Goal: Task Accomplishment & Management: Manage account settings

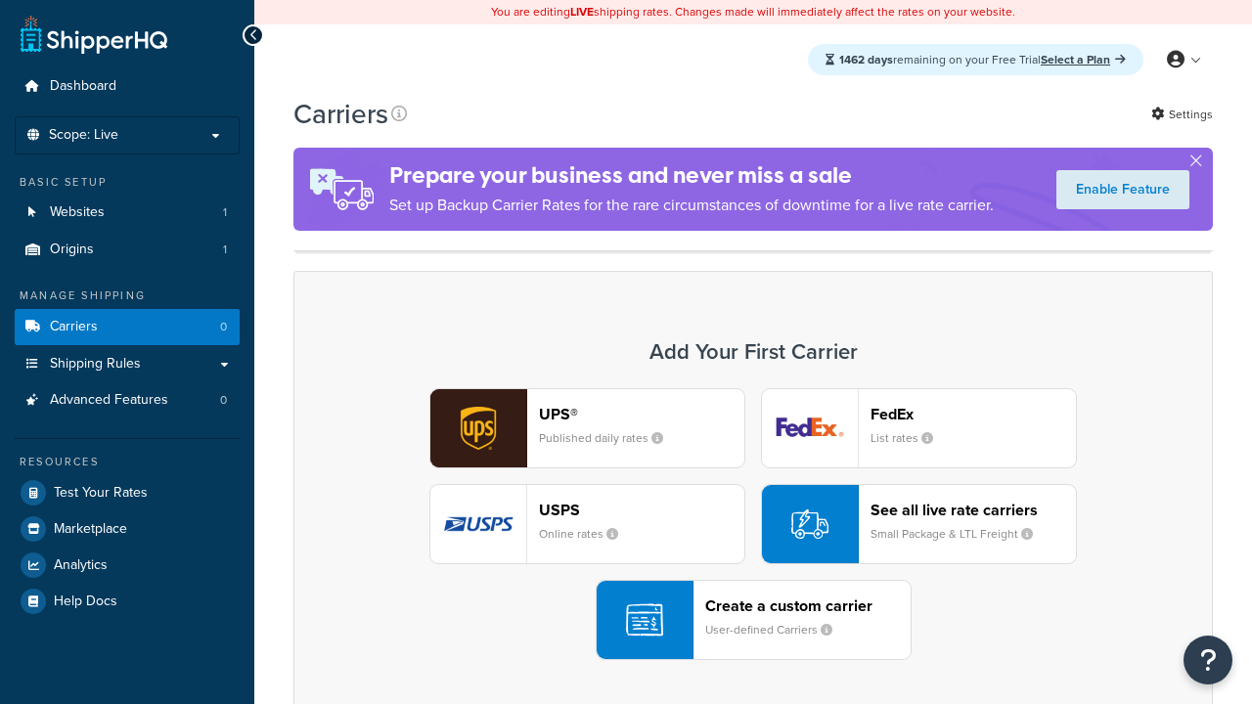
scroll to position [172, 0]
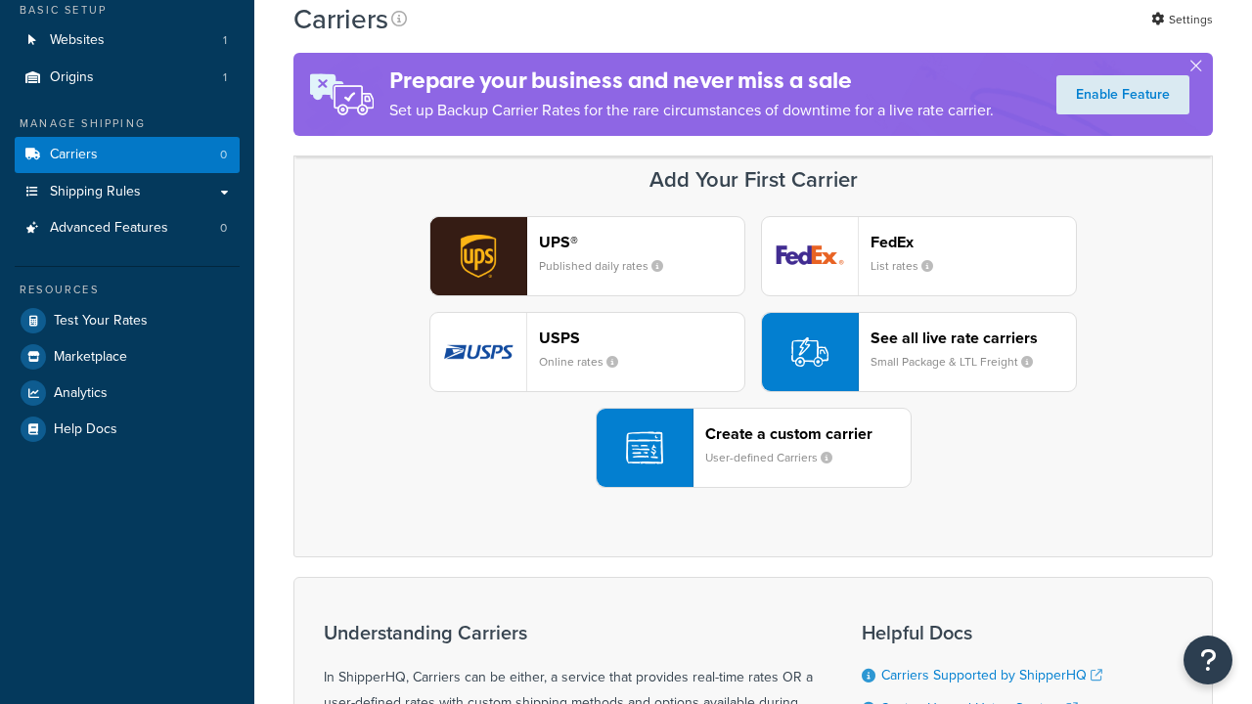
click at [973, 242] on header "FedEx" at bounding box center [972, 242] width 205 height 19
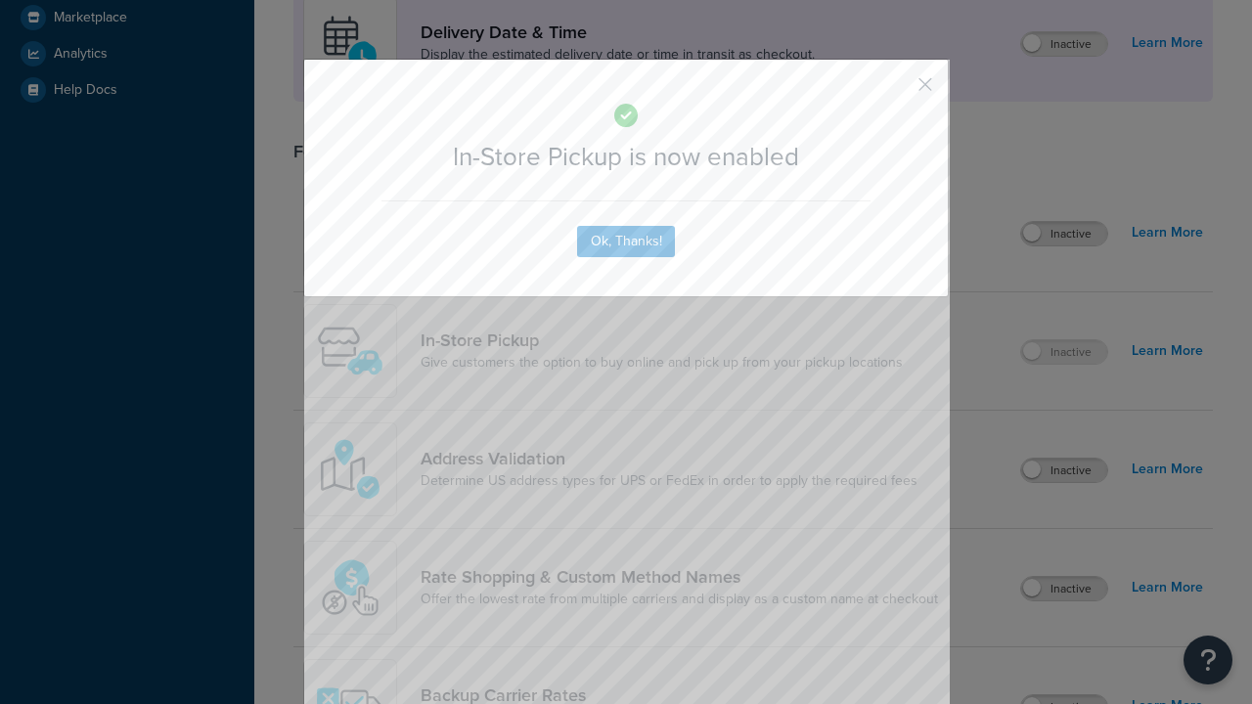
click at [896, 91] on button "button" at bounding box center [896, 91] width 5 height 5
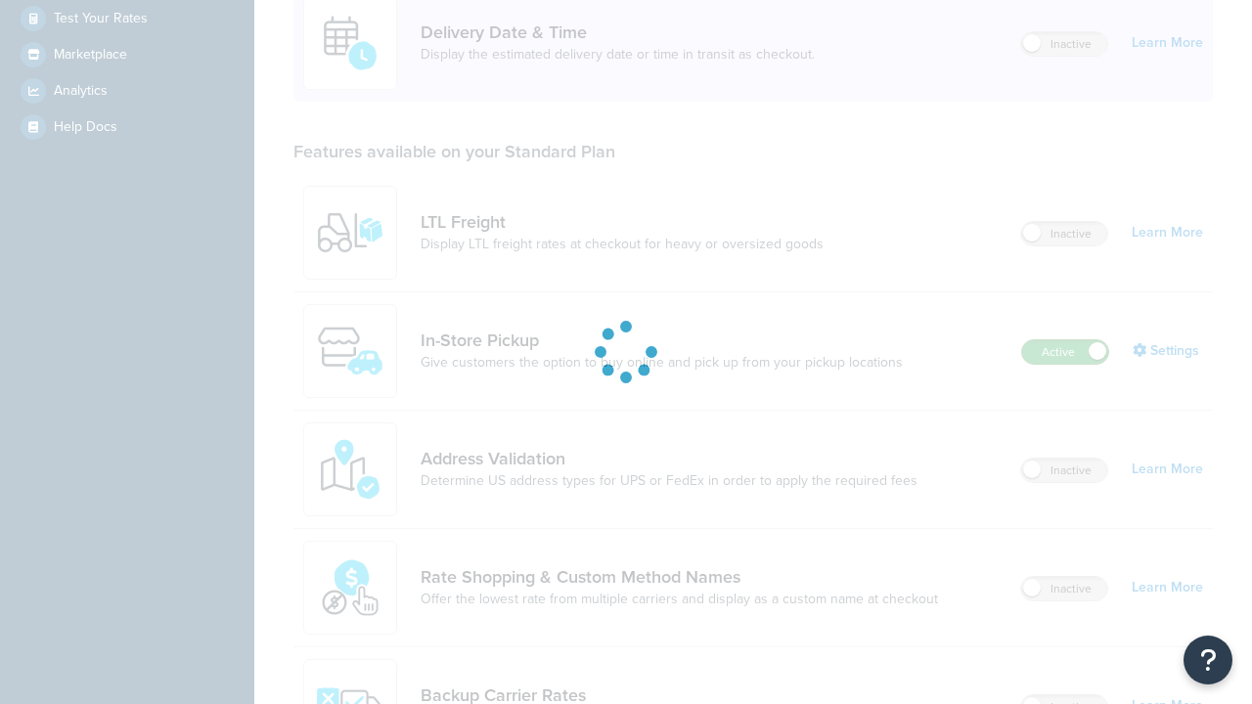
click at [1065, 340] on label "Active" at bounding box center [1065, 351] width 86 height 23
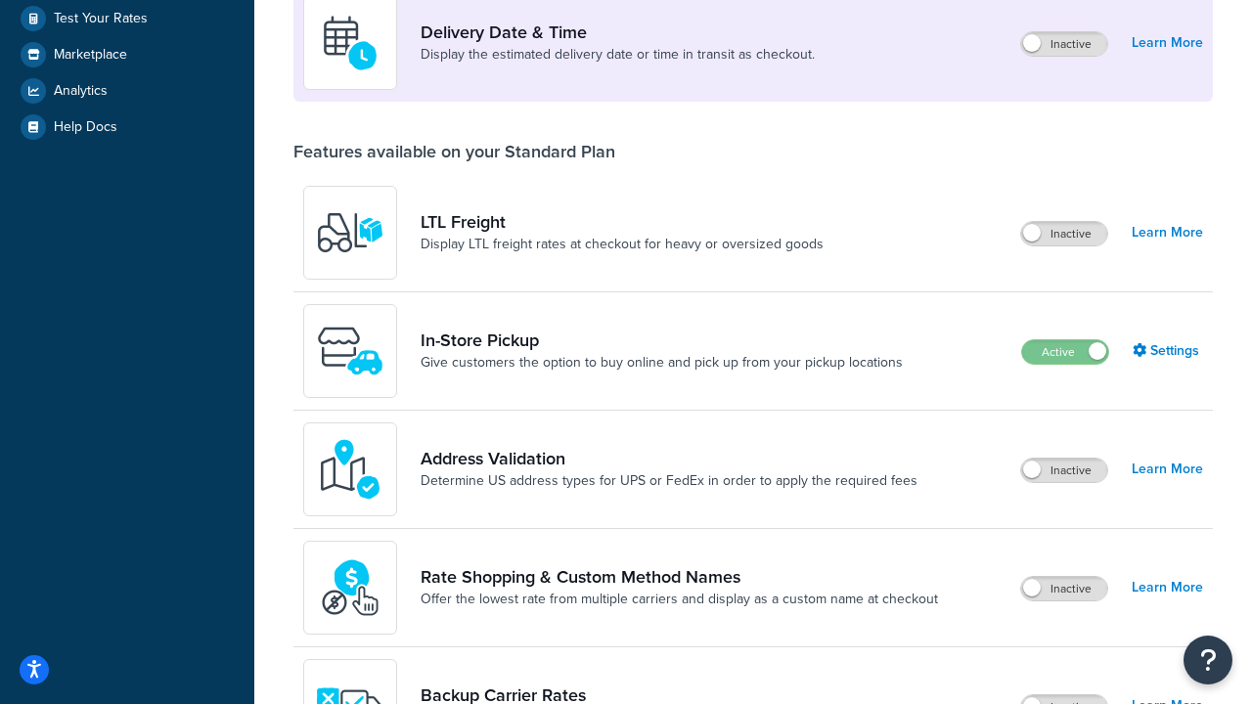
scroll to position [852, 0]
